Goal: Navigation & Orientation: Find specific page/section

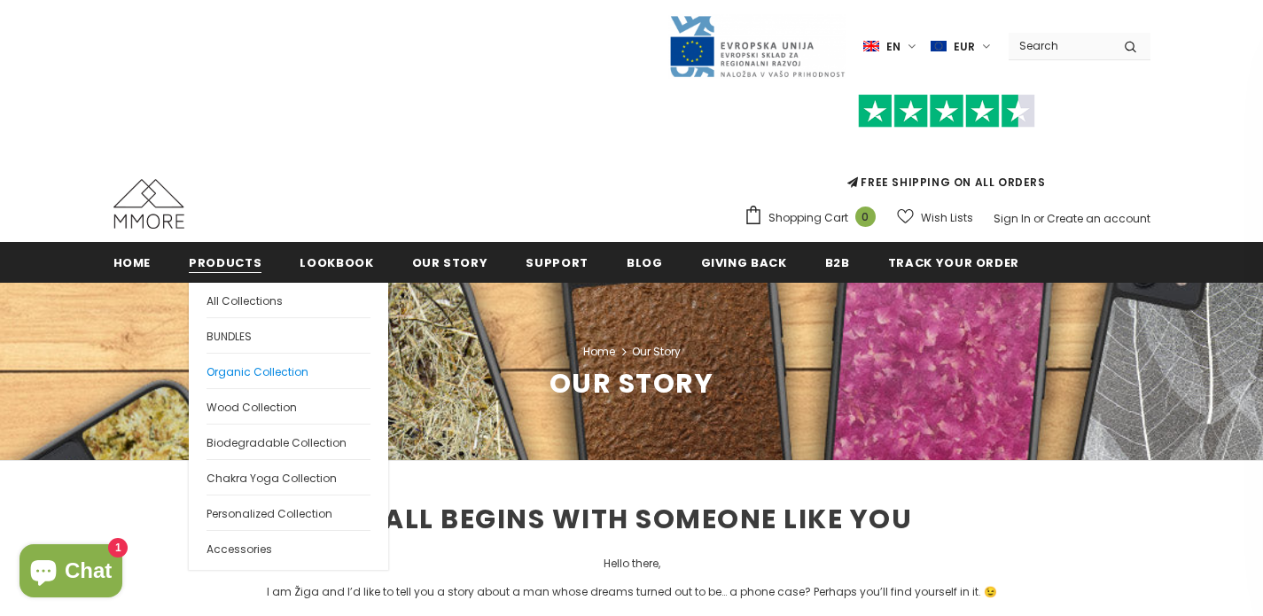
click at [251, 377] on span "Organic Collection" at bounding box center [257, 371] width 102 height 15
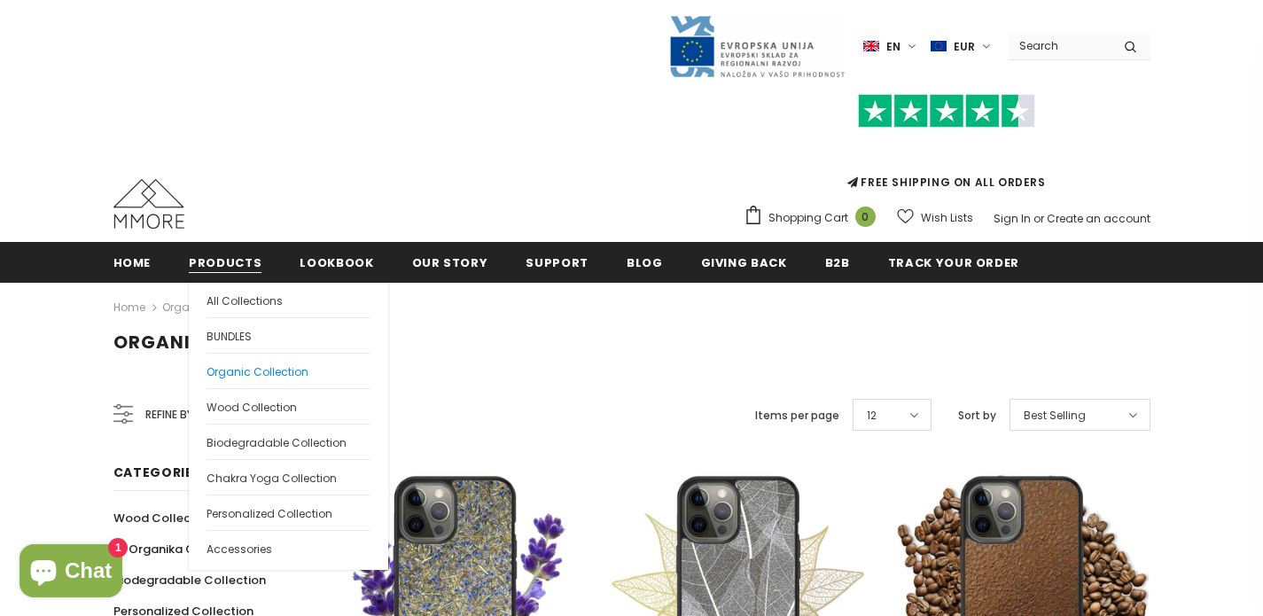
click at [262, 373] on span "Organic Collection" at bounding box center [257, 371] width 102 height 15
click at [245, 295] on span "All Collections" at bounding box center [244, 300] width 76 height 15
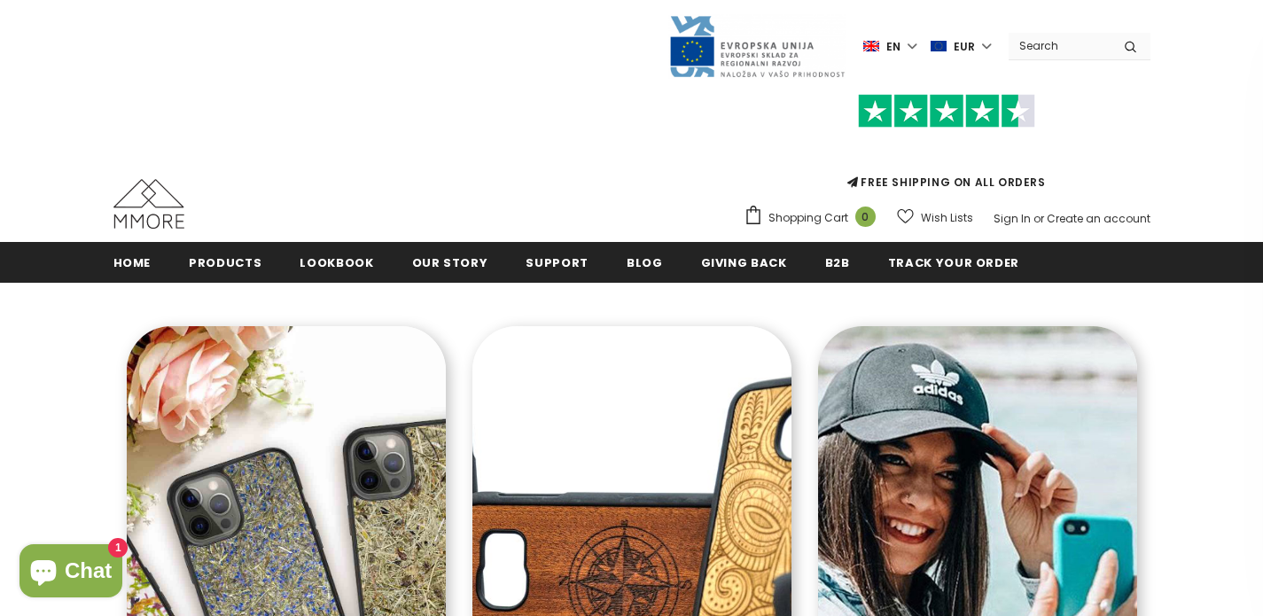
scroll to position [330, 0]
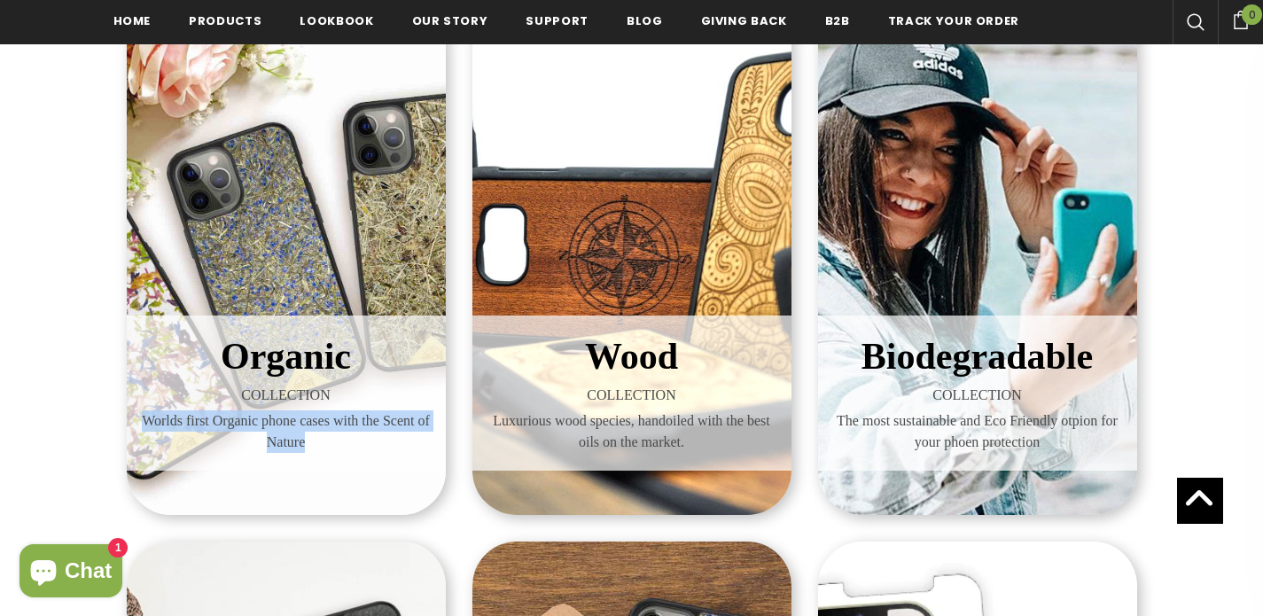
drag, startPoint x: 150, startPoint y: 418, endPoint x: 330, endPoint y: 455, distance: 183.7
click at [330, 455] on div "Organic COLLECTION Worlds first Organic phone cases with the Scent of Nature" at bounding box center [286, 393] width 292 height 128
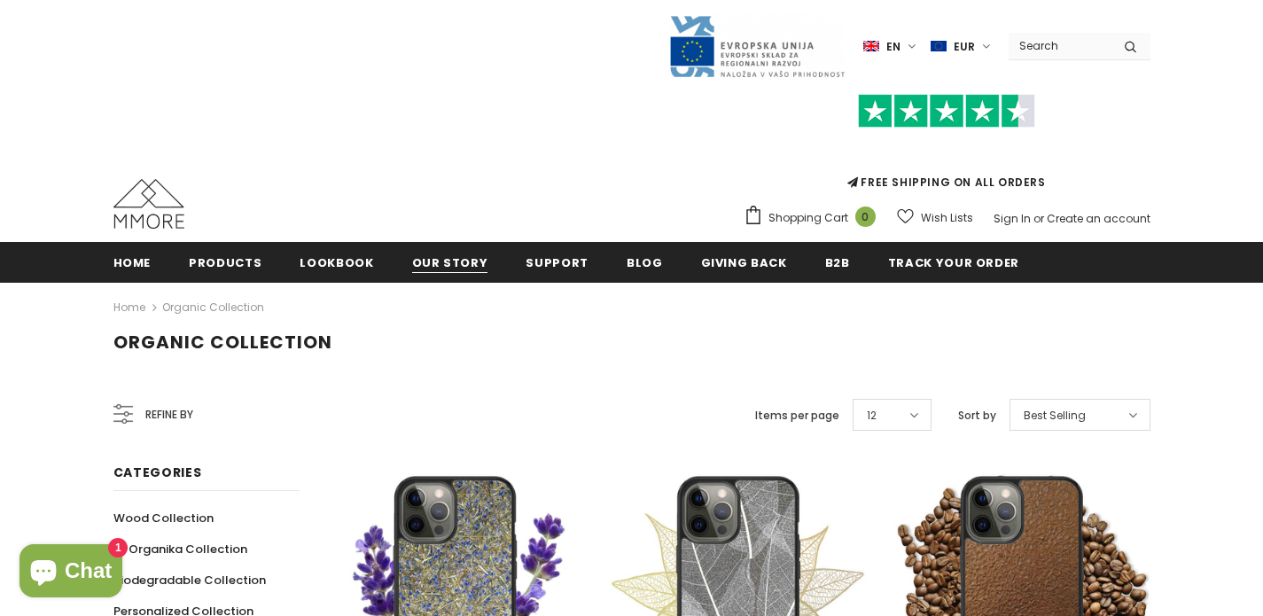
scroll to position [150, 0]
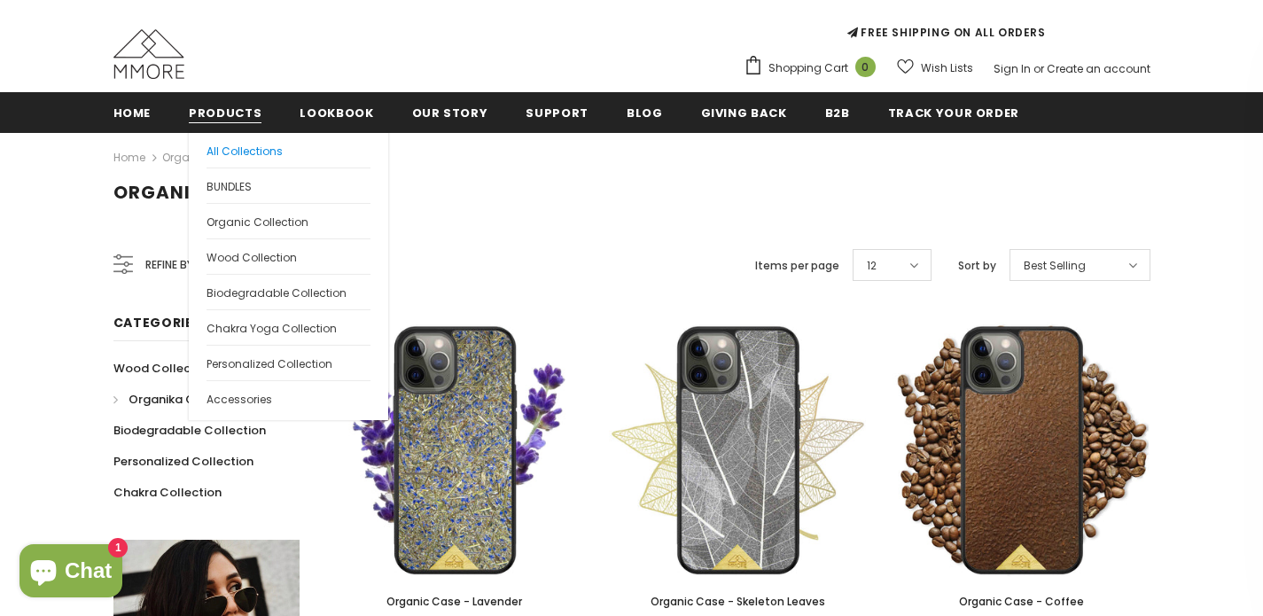
click at [239, 148] on span "All Collections" at bounding box center [244, 151] width 76 height 15
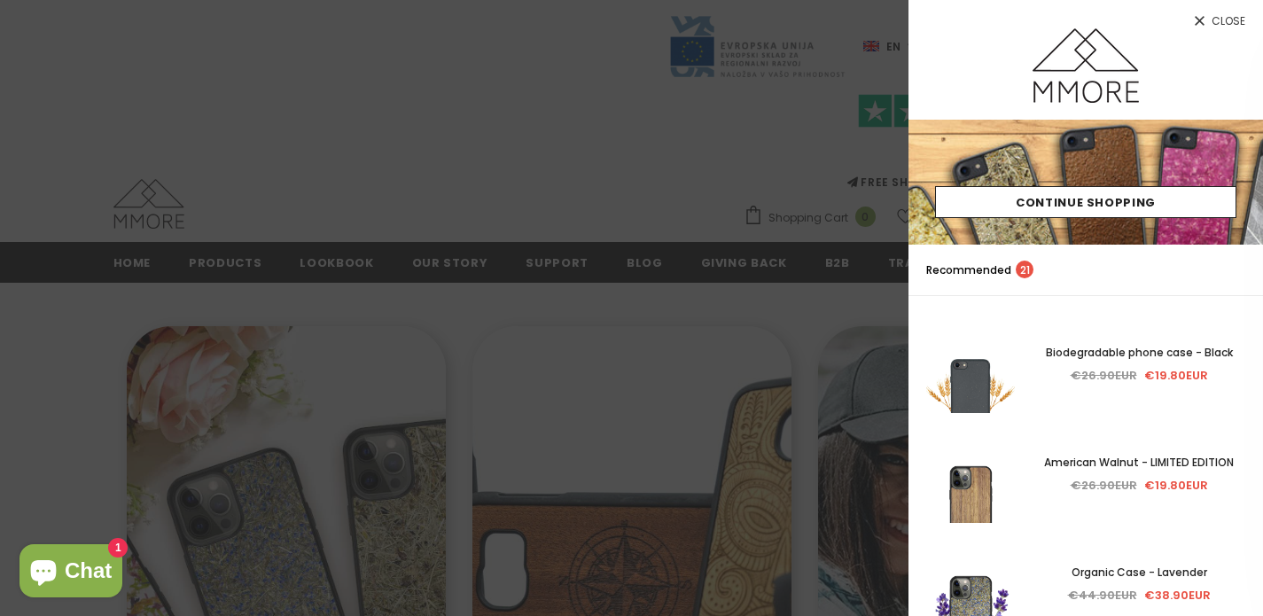
click at [757, 143] on div at bounding box center [631, 308] width 1263 height 616
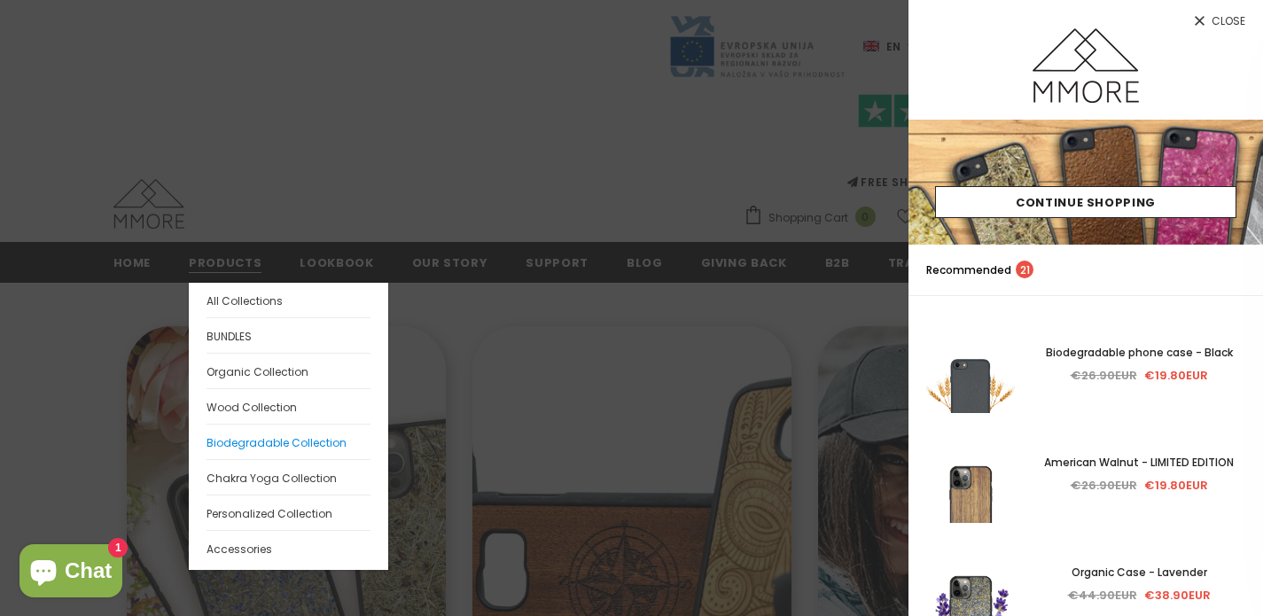
click at [259, 445] on span "Biodegradable Collection" at bounding box center [276, 442] width 140 height 15
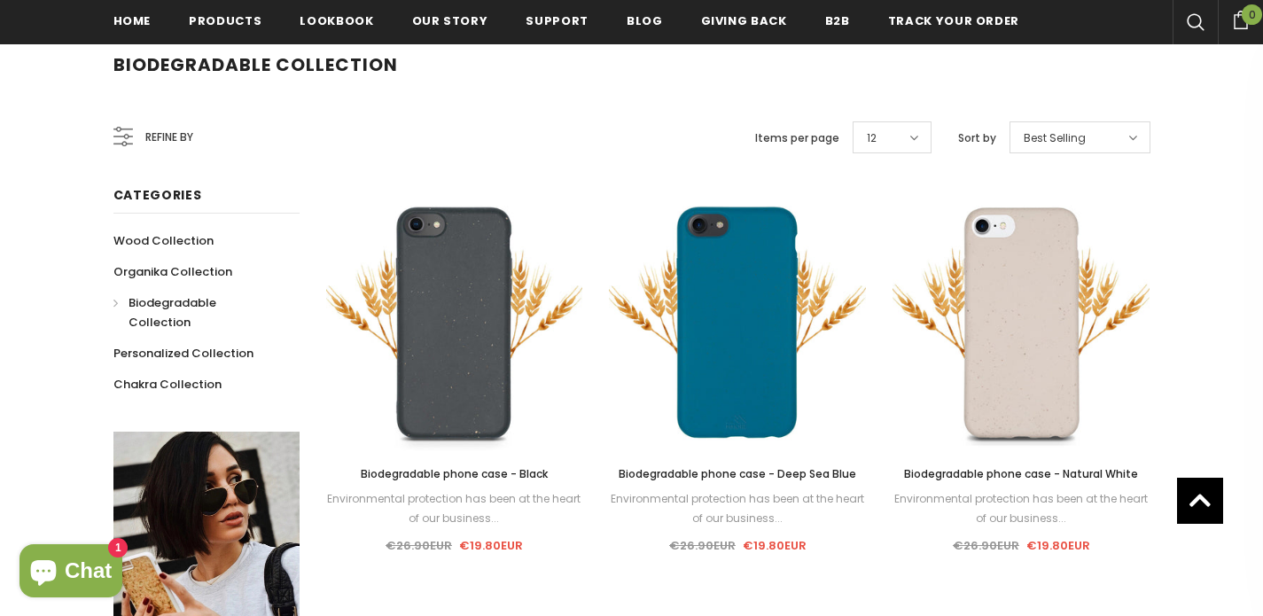
scroll to position [282, 0]
